Goal: Find specific page/section: Find specific page/section

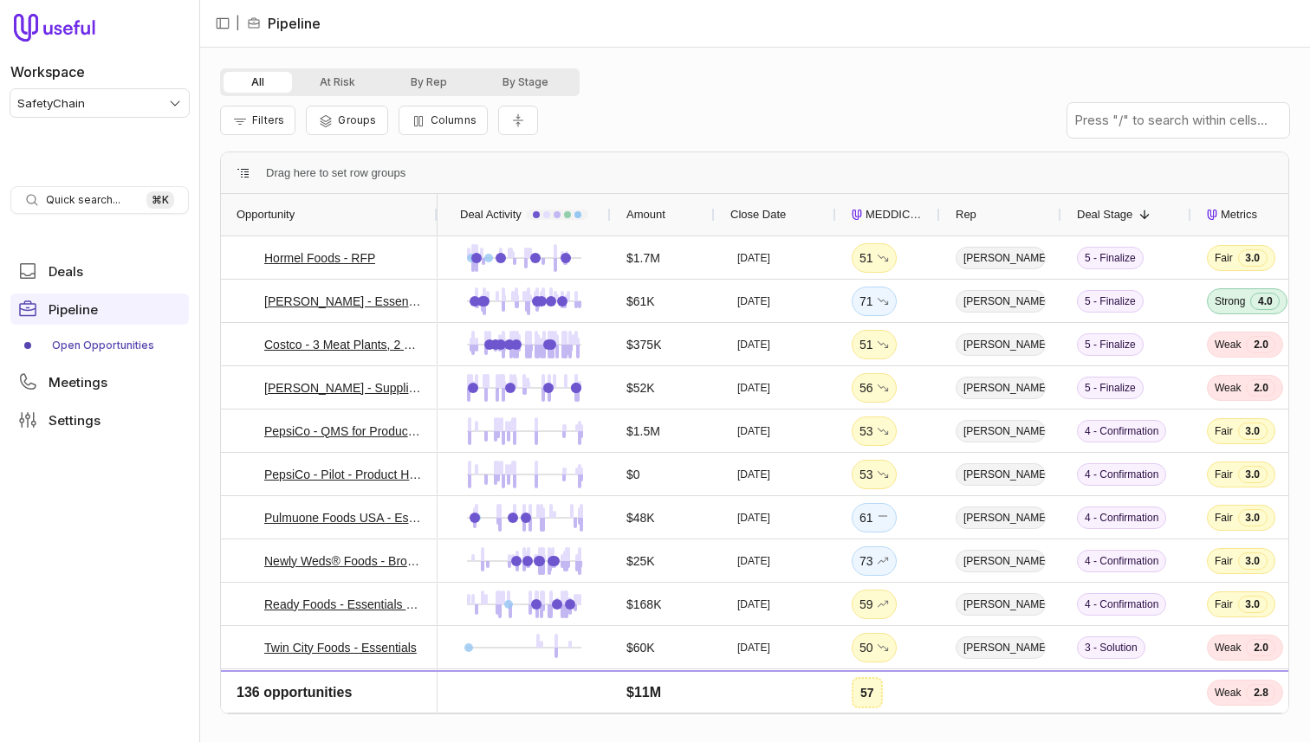
click at [677, 97] on div "Filters Groups Columns" at bounding box center [754, 120] width 1069 height 49
type input "pul"
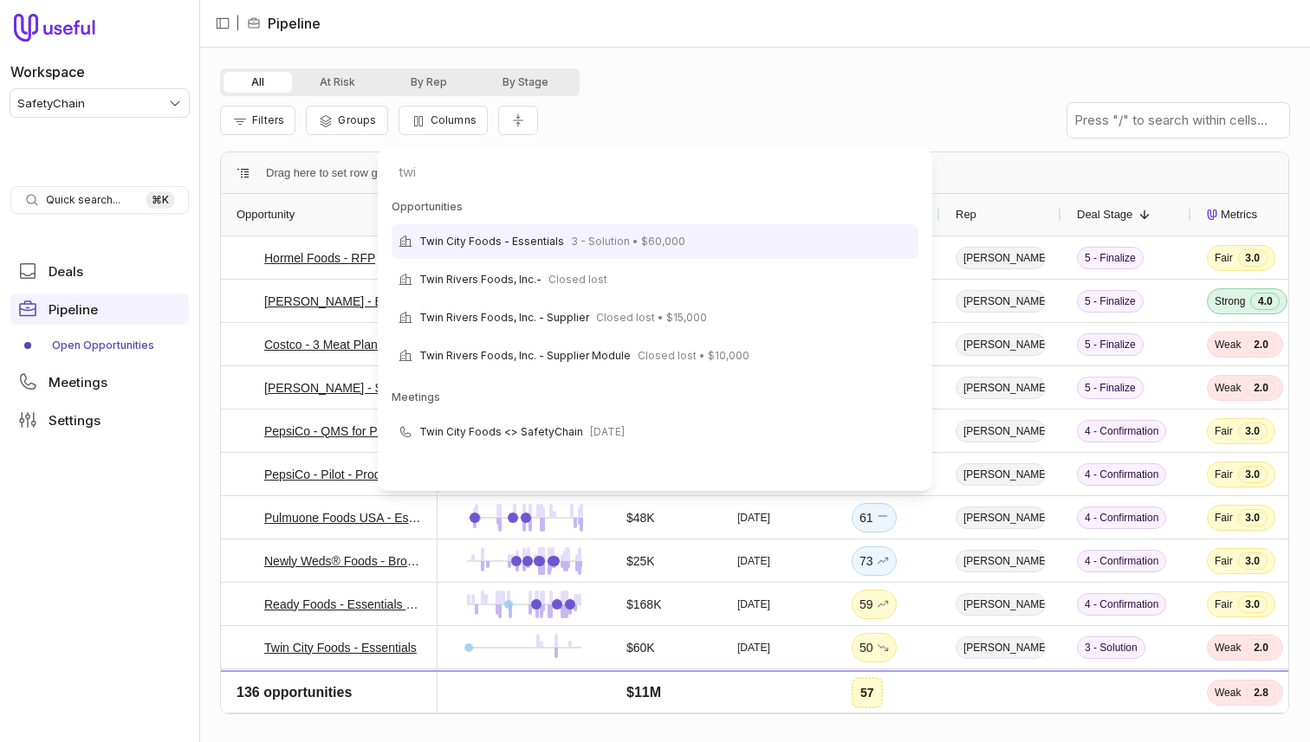
type input "tw"
